Goal: Task Accomplishment & Management: Manage account settings

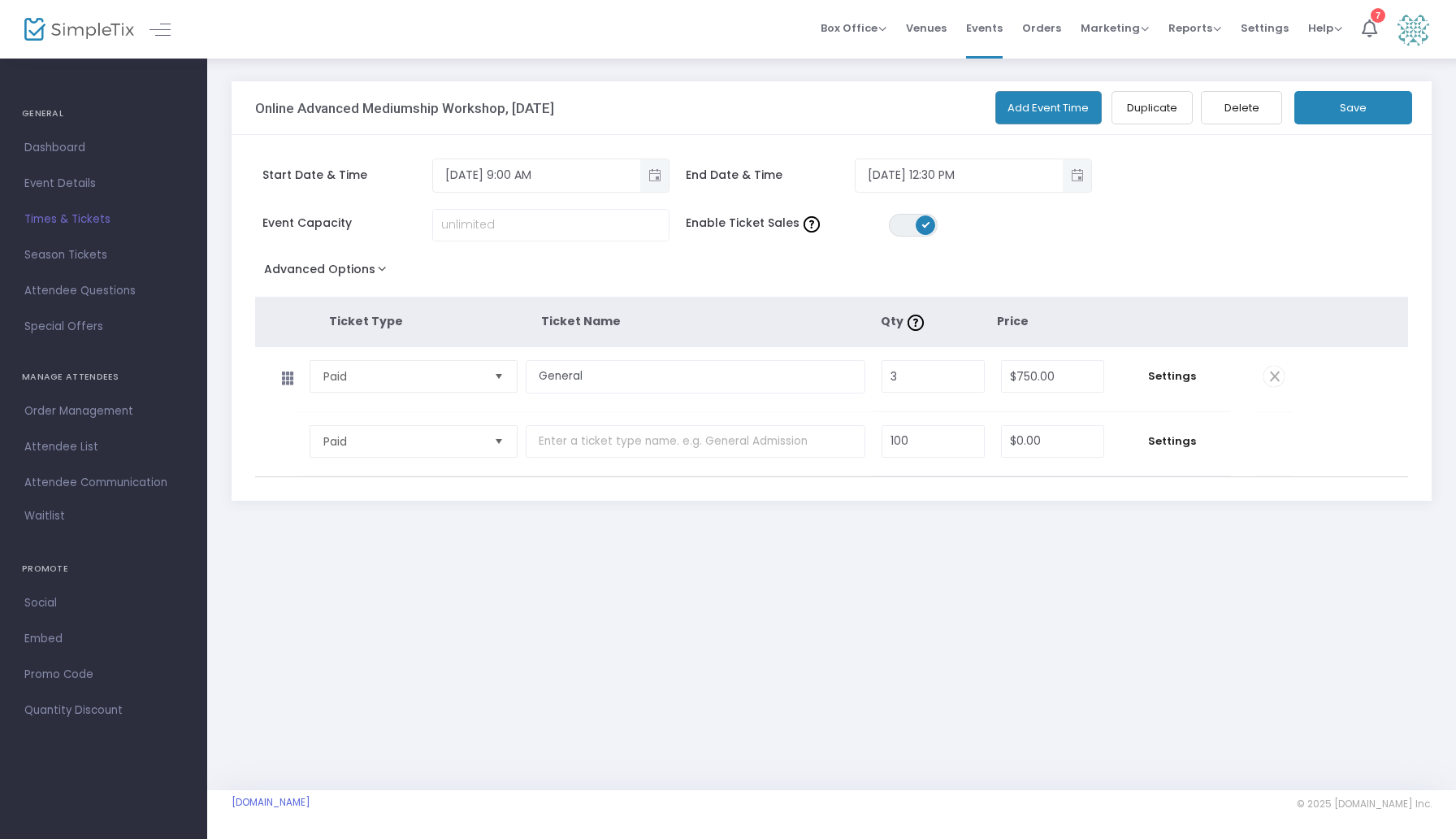
click at [1373, 109] on button "Save" at bounding box center [1353, 107] width 117 height 33
click at [935, 381] on input "3" at bounding box center [933, 376] width 101 height 31
type input "4"
click at [1367, 122] on button "Save" at bounding box center [1353, 107] width 117 height 33
click at [995, 24] on span "Events" at bounding box center [984, 28] width 36 height 42
